Goal: Transaction & Acquisition: Purchase product/service

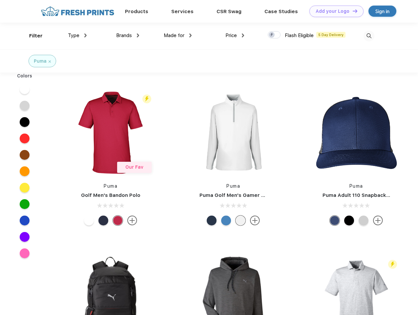
click at [334, 11] on link "Add your Logo Design Tool" at bounding box center [336, 11] width 54 height 11
click at [0, 0] on div "Design Tool" at bounding box center [0, 0] width 0 height 0
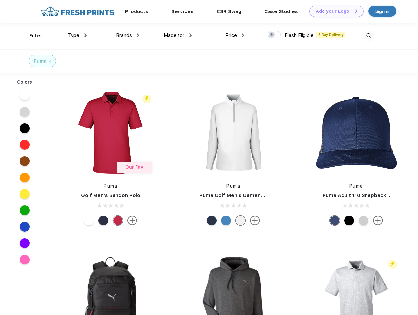
click at [352, 11] on link "Add your Logo Design Tool" at bounding box center [336, 11] width 54 height 11
click at [31, 36] on div "Filter" at bounding box center [35, 36] width 13 height 8
click at [77, 35] on span "Type" at bounding box center [73, 35] width 11 height 6
click at [127, 35] on span "Brands" at bounding box center [124, 35] width 16 height 6
click at [178, 35] on span "Made for" at bounding box center [174, 35] width 21 height 6
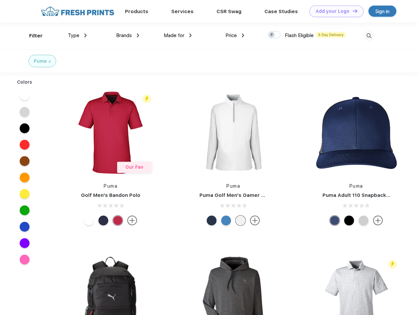
click at [235, 35] on span "Price" at bounding box center [230, 35] width 11 height 6
click at [274, 35] on div at bounding box center [273, 34] width 13 height 7
click at [272, 35] on input "checkbox" at bounding box center [269, 33] width 4 height 4
click at [368, 36] on img at bounding box center [368, 35] width 11 height 11
